Goal: Information Seeking & Learning: Learn about a topic

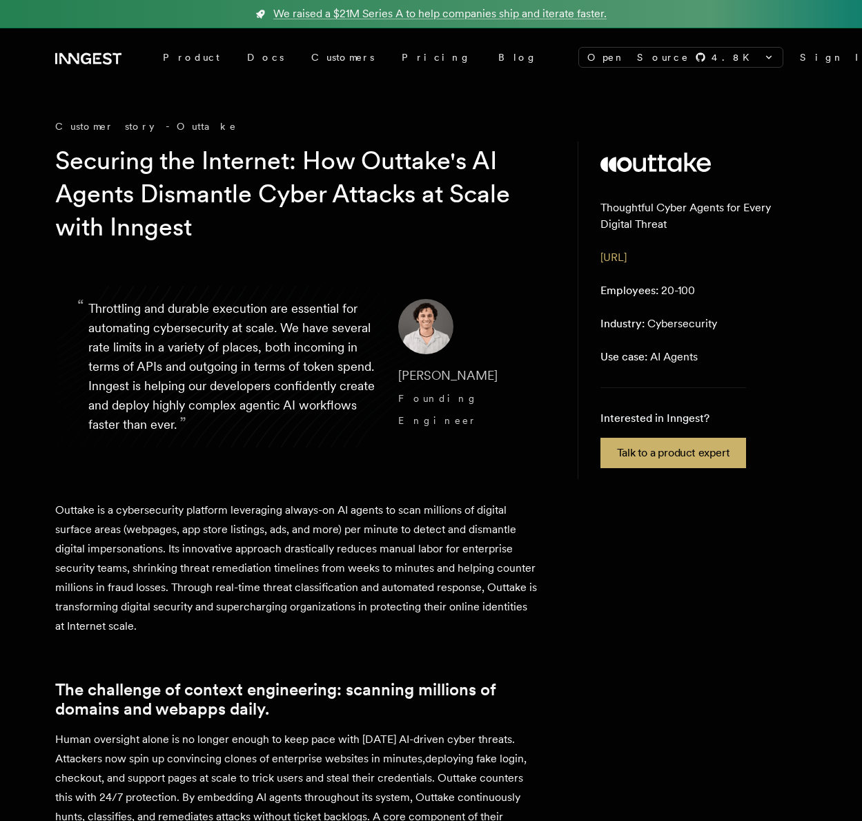
click at [441, 425] on footer "[PERSON_NAME] Founding Engineer" at bounding box center [460, 366] width 124 height 135
click at [456, 385] on cite "[PERSON_NAME] Founding Engineer" at bounding box center [460, 398] width 124 height 66
drag, startPoint x: 772, startPoint y: 598, endPoint x: 764, endPoint y: 588, distance: 12.7
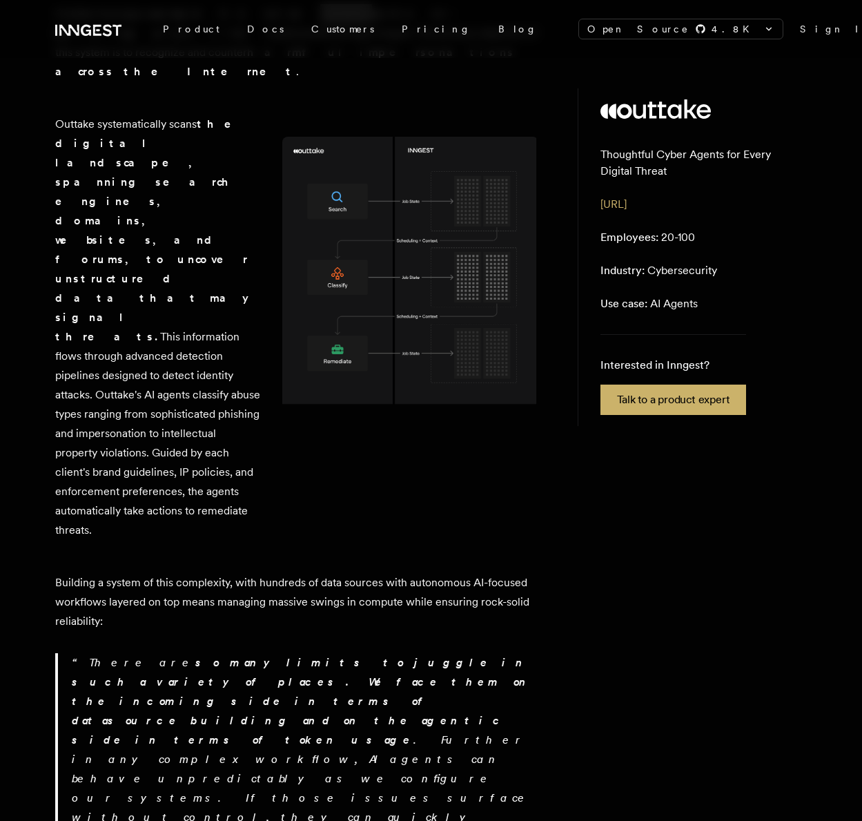
scroll to position [898, 0]
click at [364, 253] on img at bounding box center [410, 274] width 256 height 278
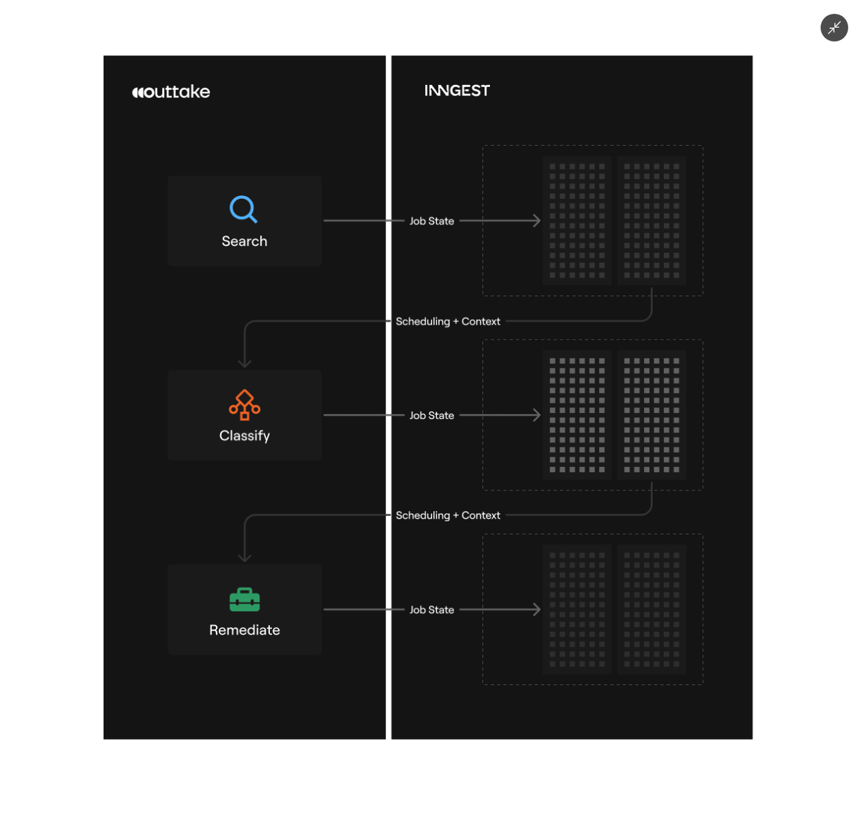
click at [839, 26] on icon "Minimize image" at bounding box center [834, 27] width 15 height 15
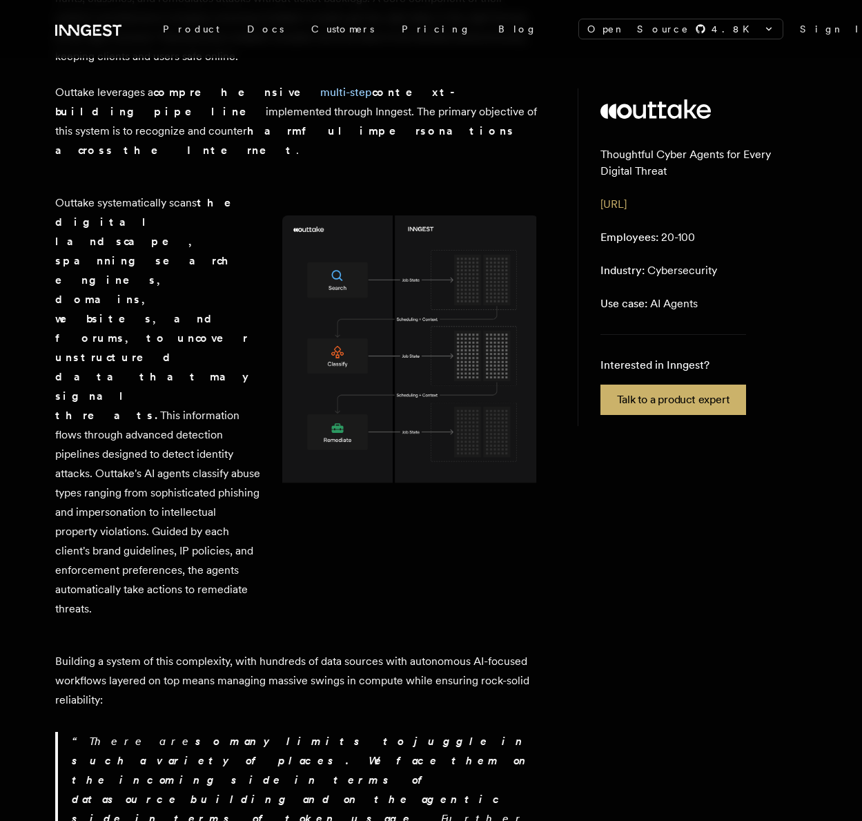
scroll to position [807, 0]
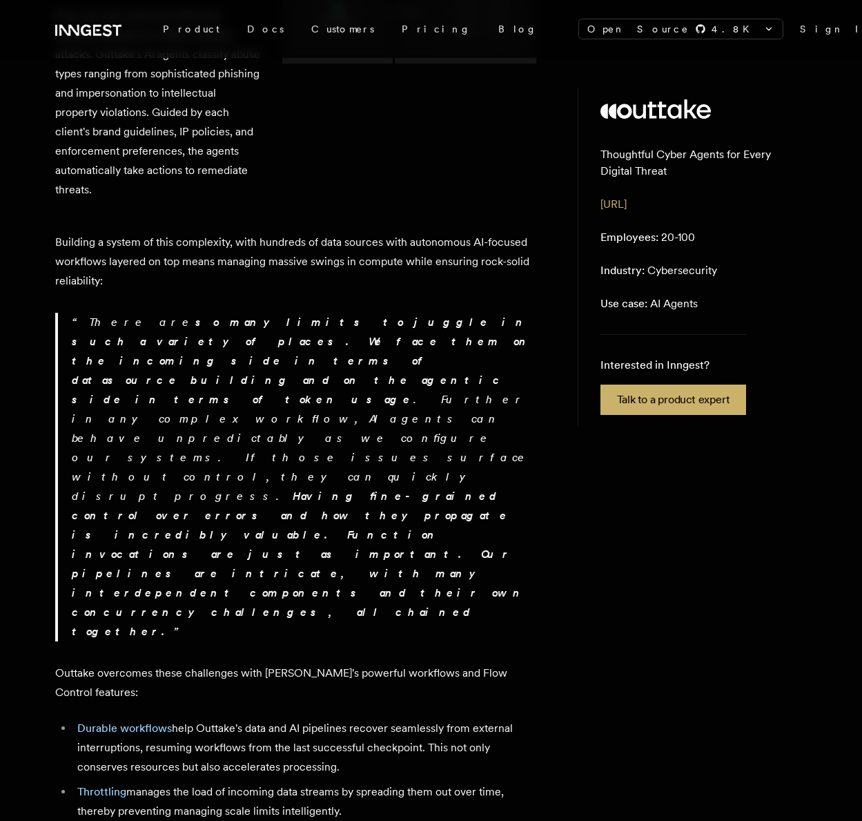
scroll to position [1236, 0]
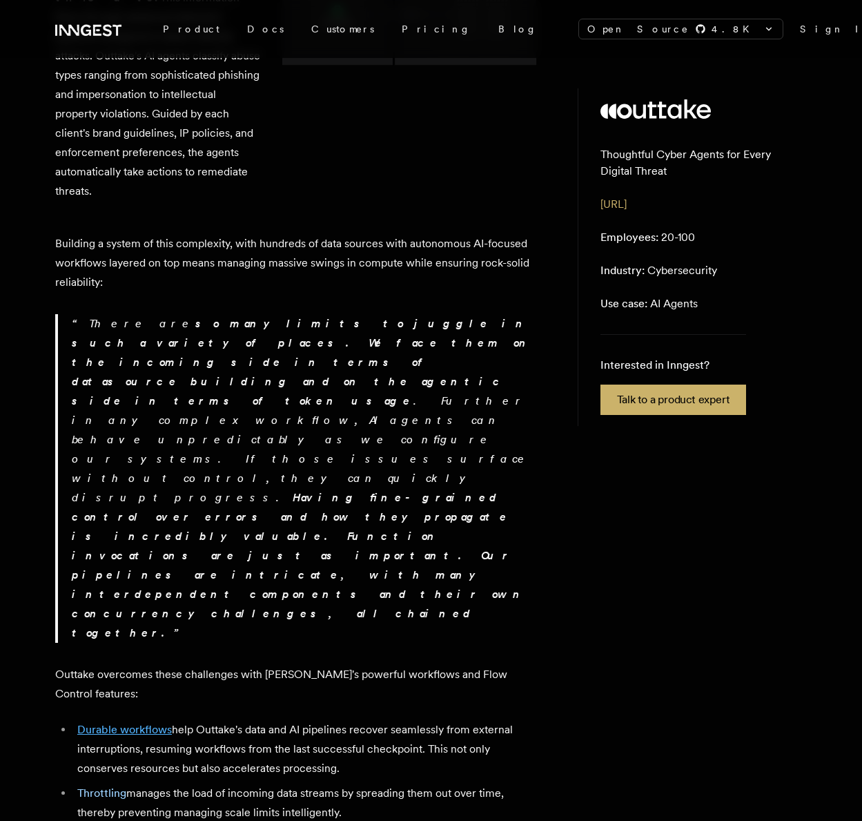
click at [134, 723] on link "Durable workflows" at bounding box center [124, 729] width 95 height 13
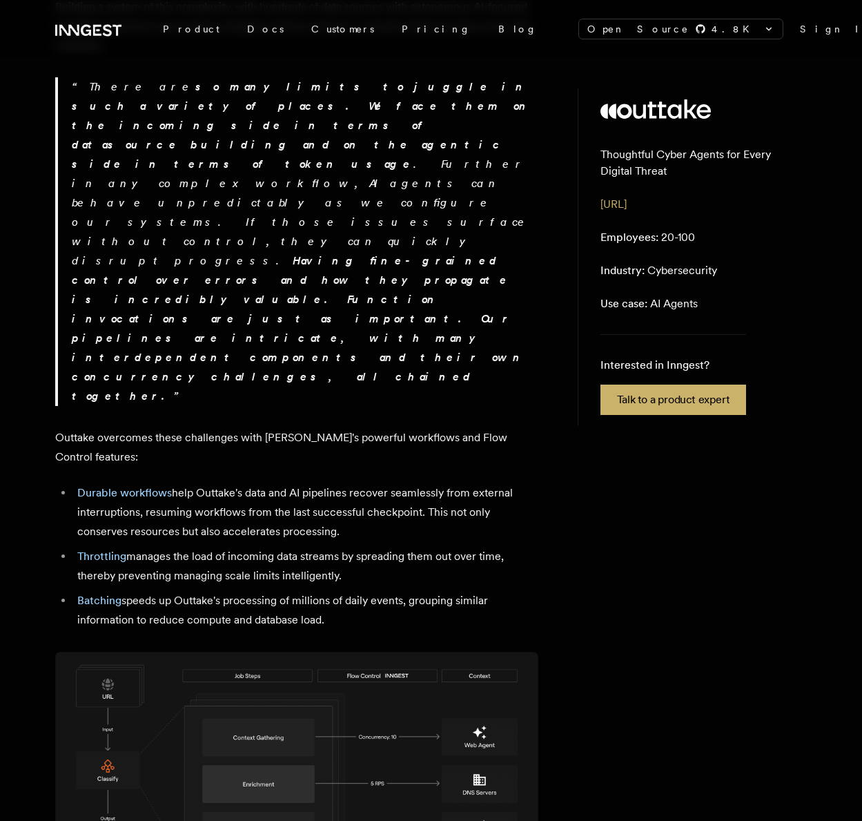
scroll to position [1473, 0]
drag, startPoint x: 656, startPoint y: 634, endPoint x: 385, endPoint y: 497, distance: 303.2
click at [601, 611] on div "Customer story - Outtake Securing the Internet: How Outtake's AI Agents Dismant…" at bounding box center [431, 500] width 752 height 3708
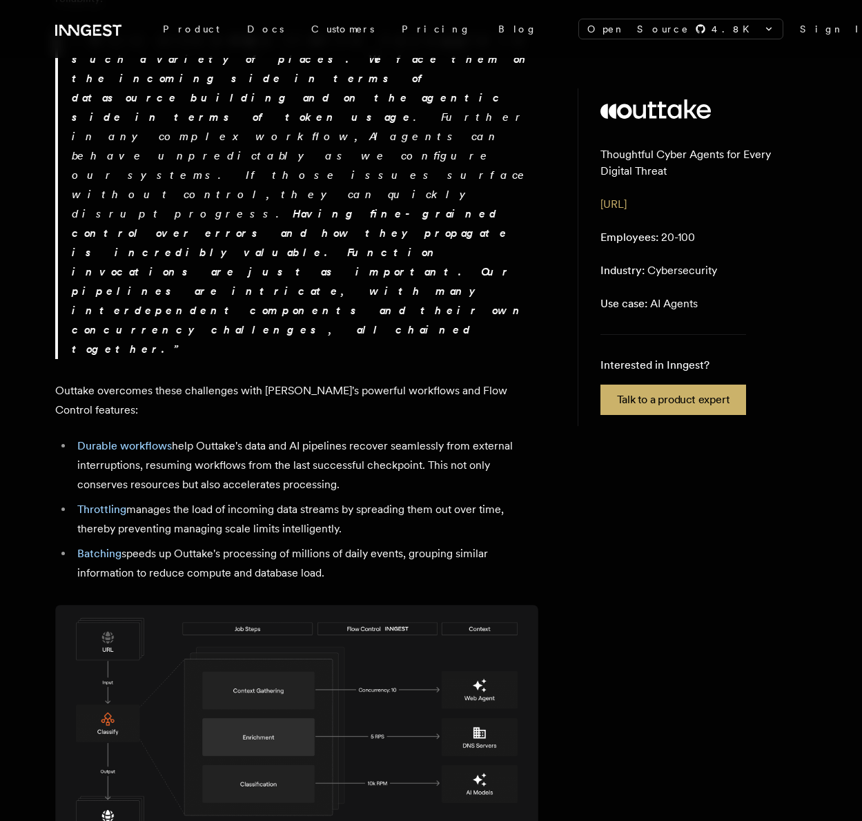
click at [411, 605] on img at bounding box center [296, 728] width 483 height 246
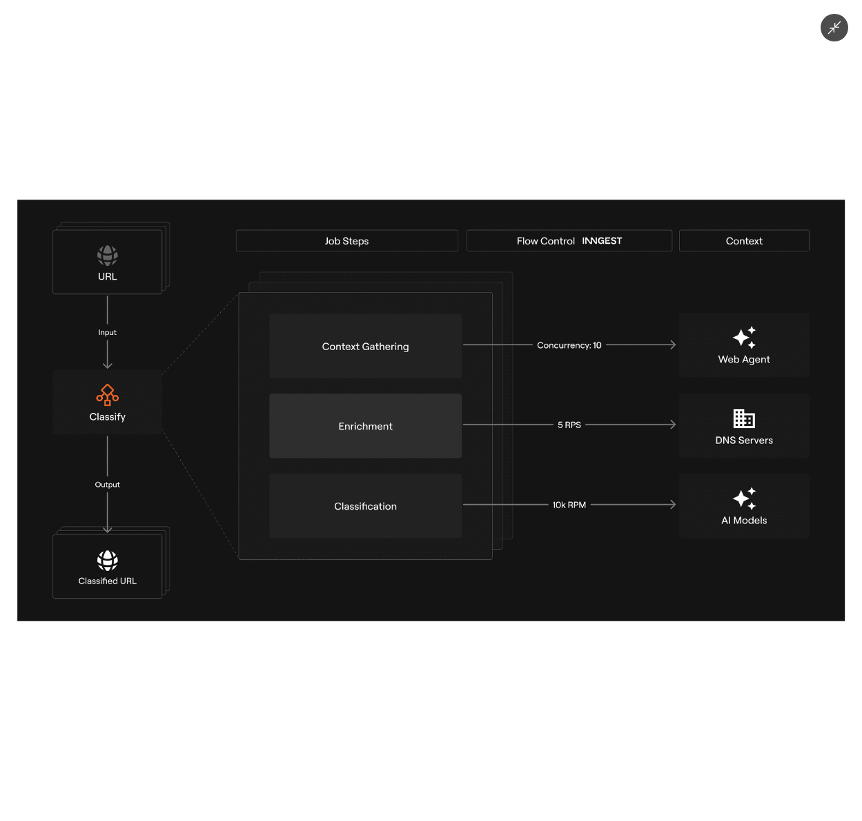
click at [639, 710] on div at bounding box center [431, 410] width 862 height 821
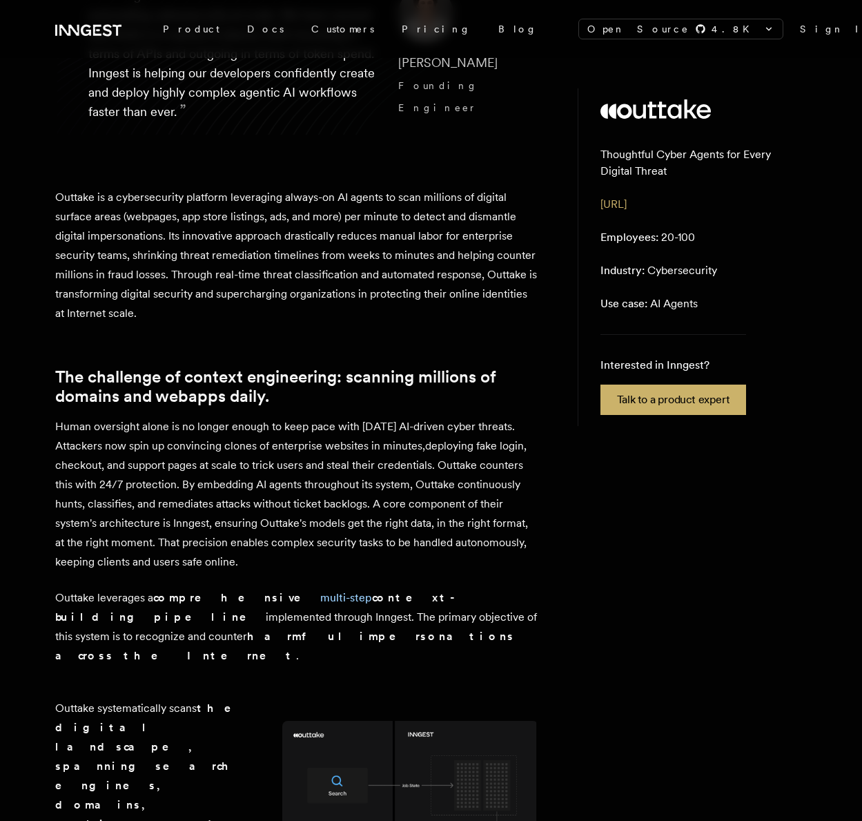
scroll to position [0, 0]
